Goal: Find specific page/section: Find specific page/section

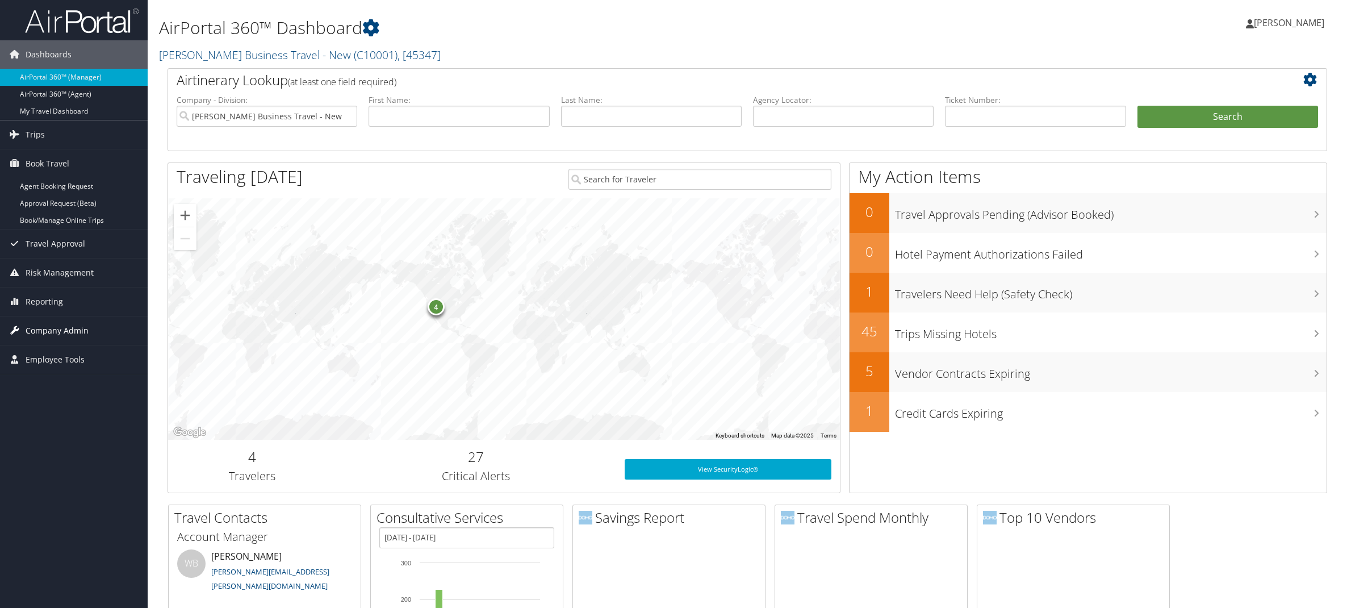
scroll to position [10, 0]
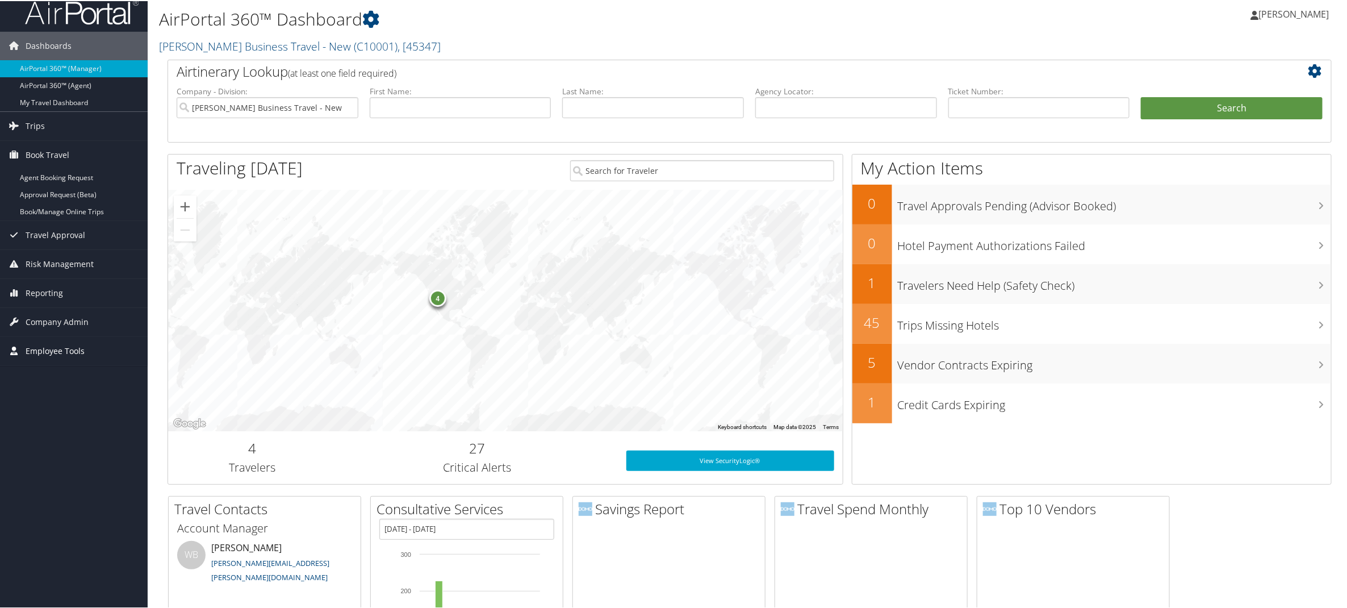
click at [48, 352] on span "Employee Tools" at bounding box center [55, 350] width 59 height 28
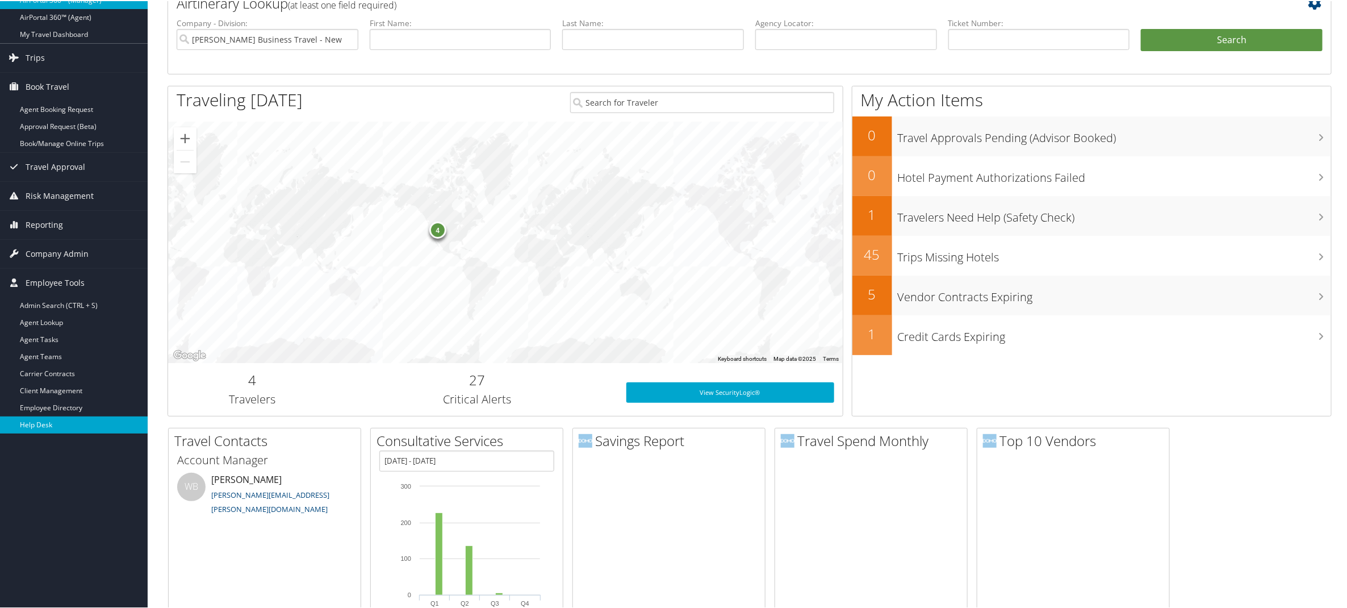
click at [35, 420] on link "Help Desk" at bounding box center [74, 423] width 148 height 17
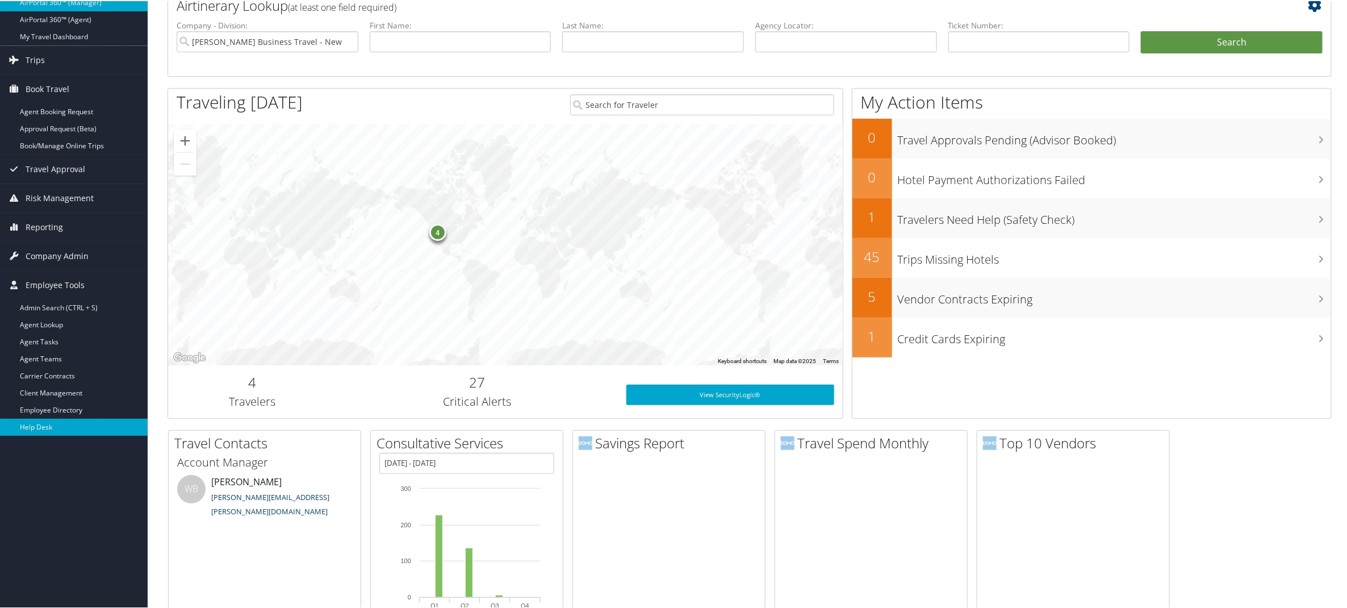
click at [43, 428] on link "Help Desk" at bounding box center [74, 425] width 148 height 17
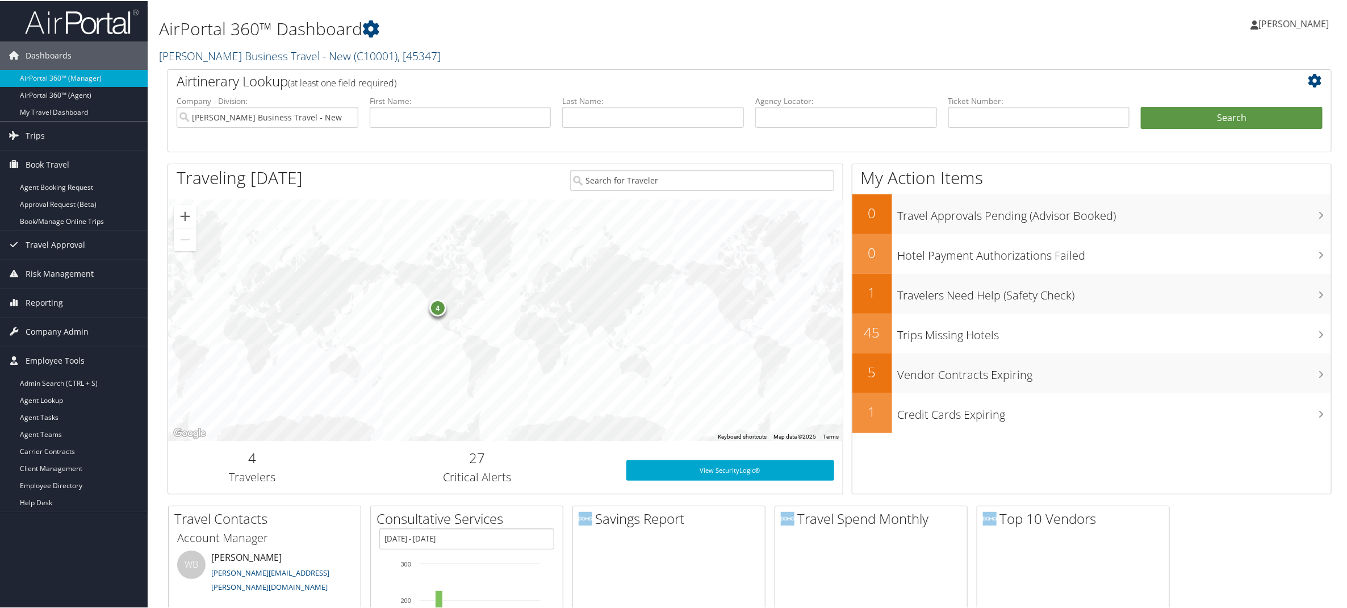
click at [434, 55] on span ", [ 45347 ]" at bounding box center [418, 54] width 43 height 15
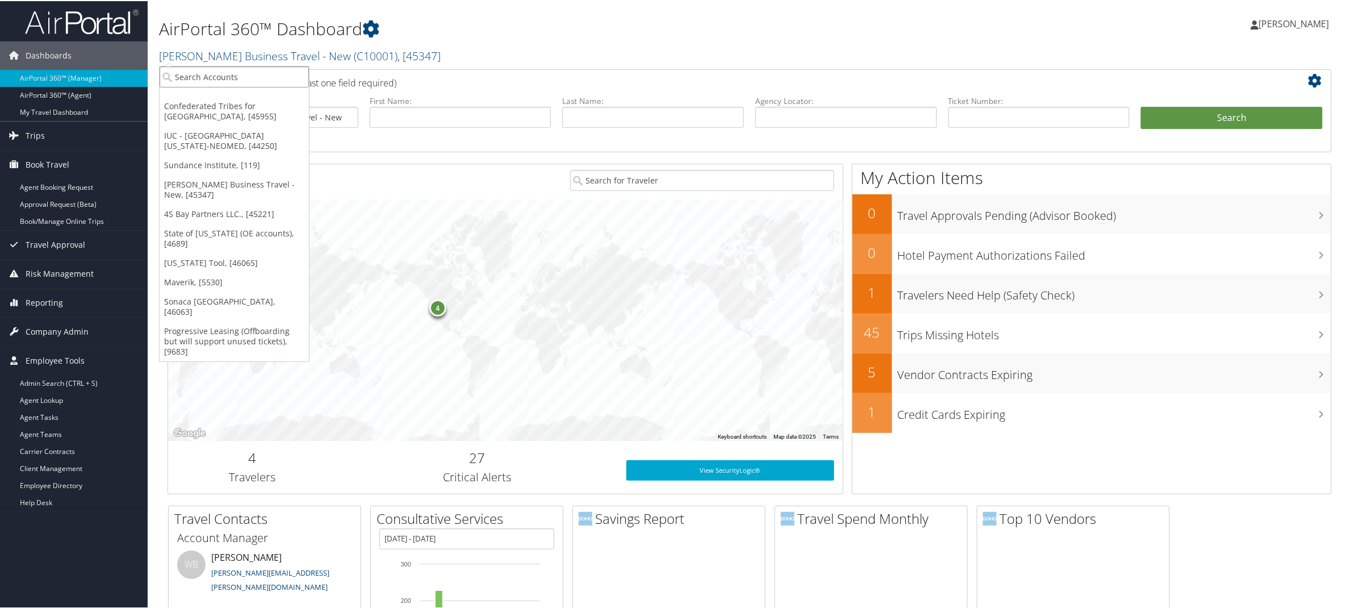
click at [211, 76] on input "search" at bounding box center [234, 75] width 149 height 21
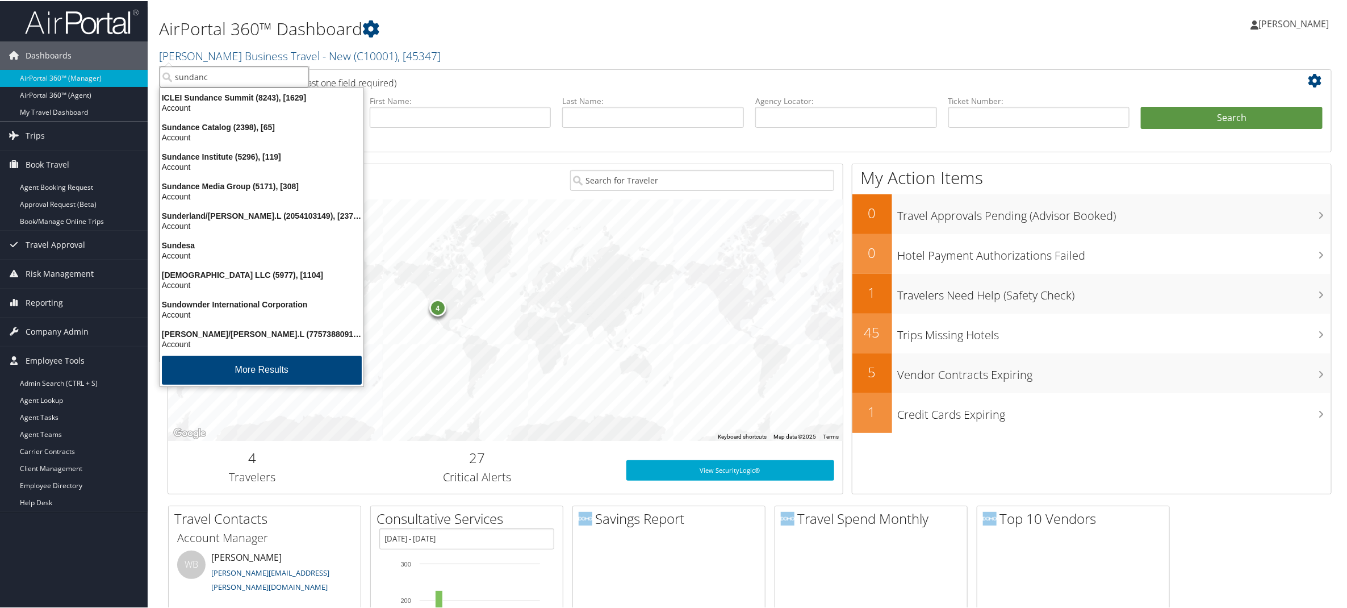
type input "sundance"
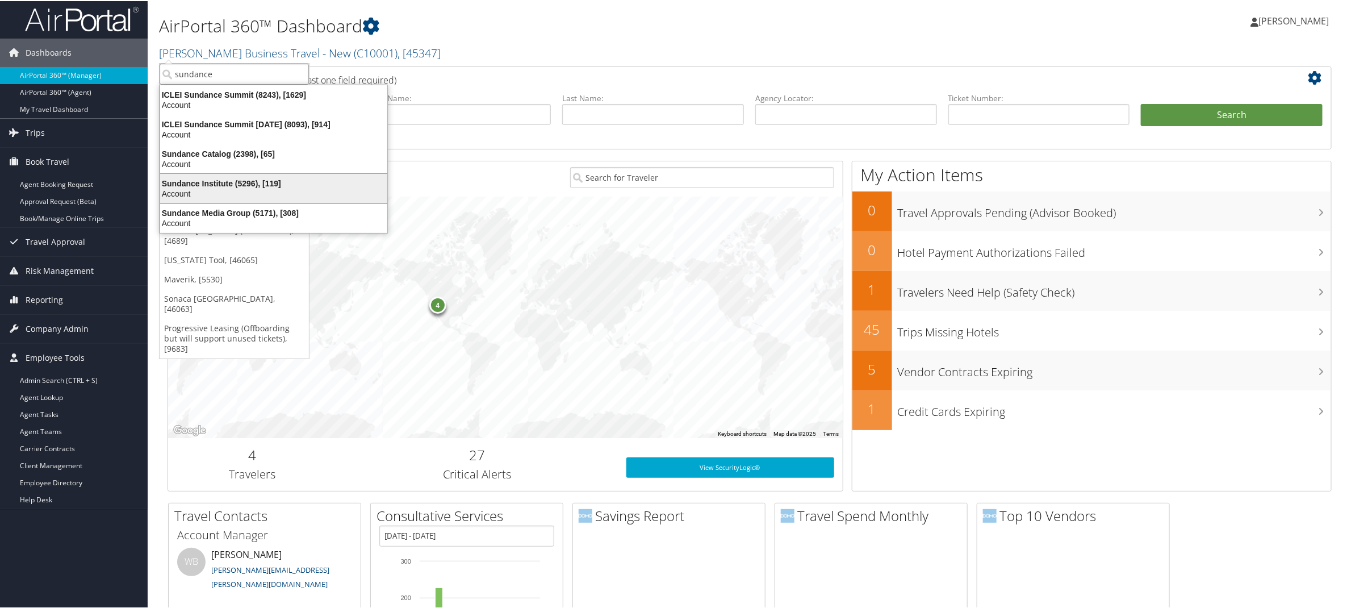
click at [199, 185] on div "Sundance Institute (5296), [119]" at bounding box center [273, 182] width 241 height 10
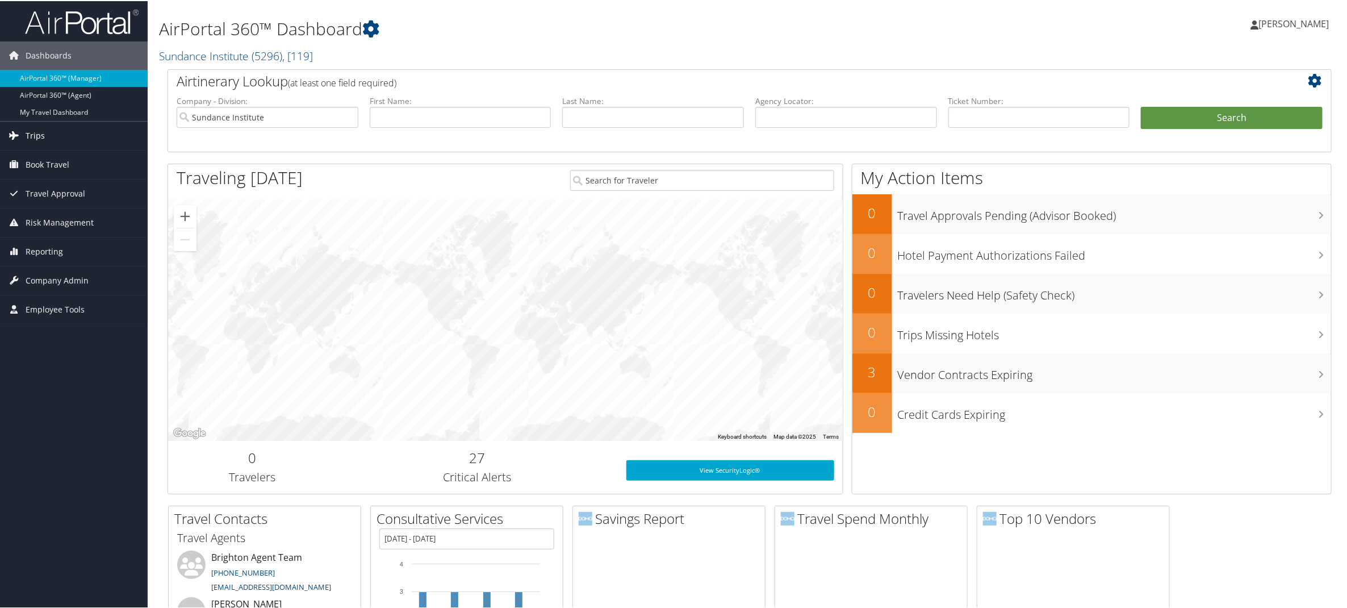
click at [47, 139] on link "Trips" at bounding box center [74, 134] width 148 height 28
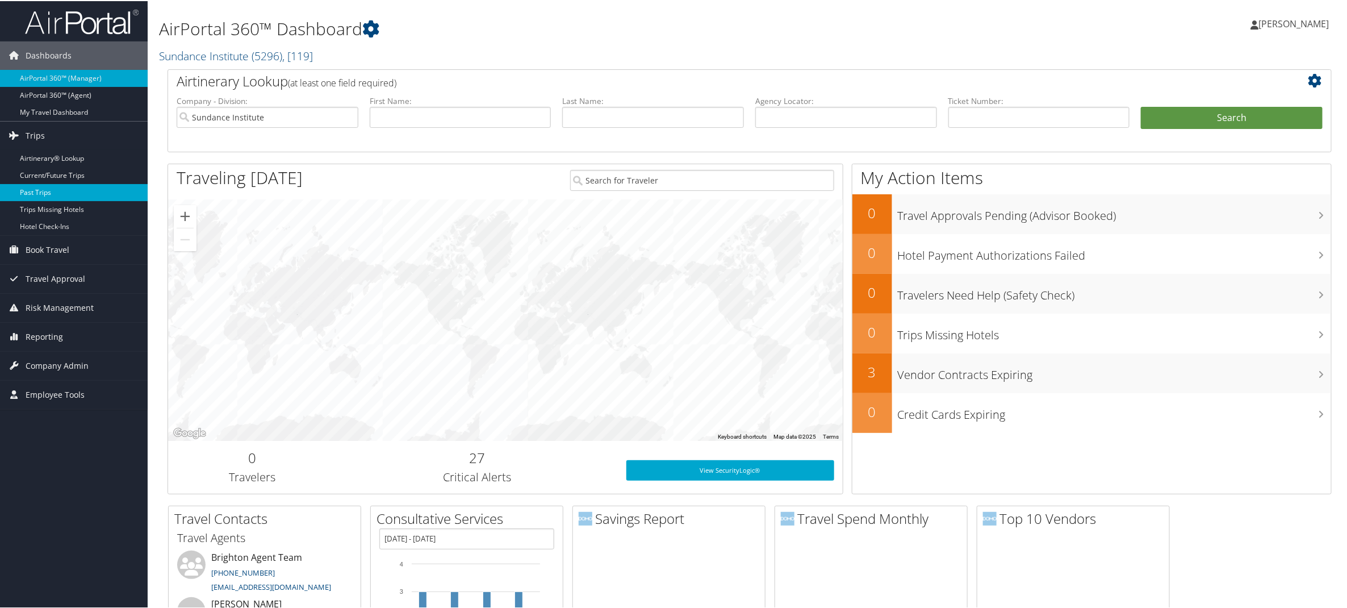
click at [44, 194] on link "Past Trips" at bounding box center [74, 191] width 148 height 17
